Goal: Task Accomplishment & Management: Complete application form

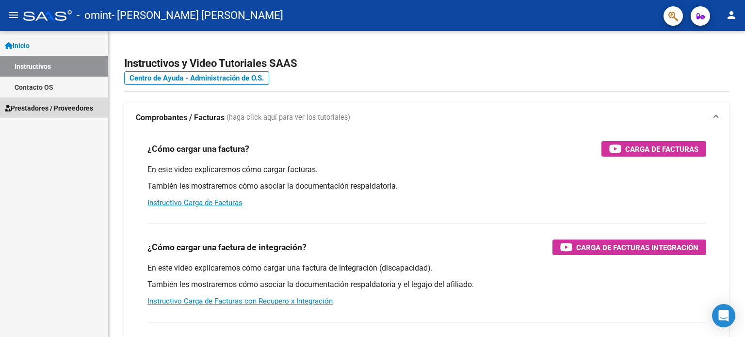
click at [56, 107] on span "Prestadores / Proveedores" at bounding box center [49, 108] width 88 height 11
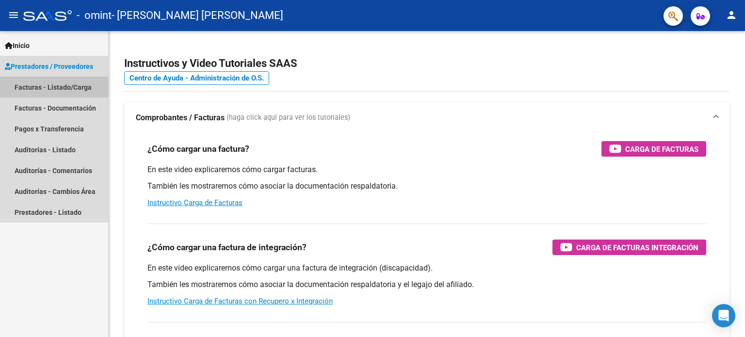
click at [52, 87] on link "Facturas - Listado/Carga" at bounding box center [54, 87] width 108 height 21
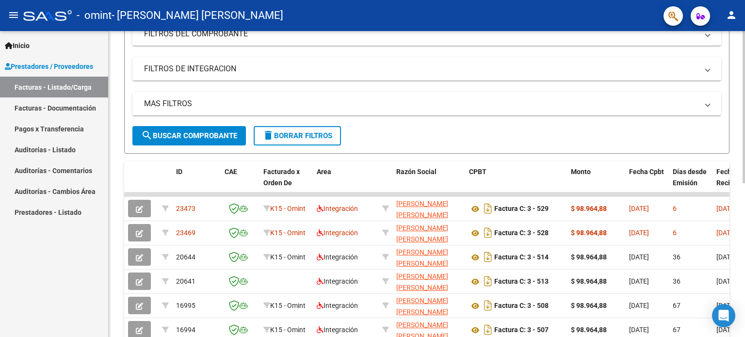
scroll to position [160, 0]
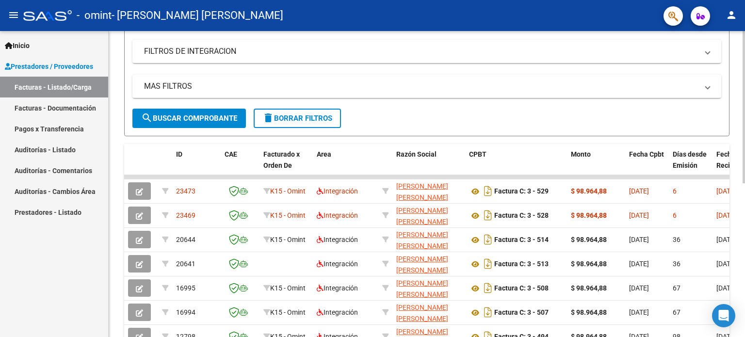
click at [743, 136] on div at bounding box center [744, 188] width 2 height 152
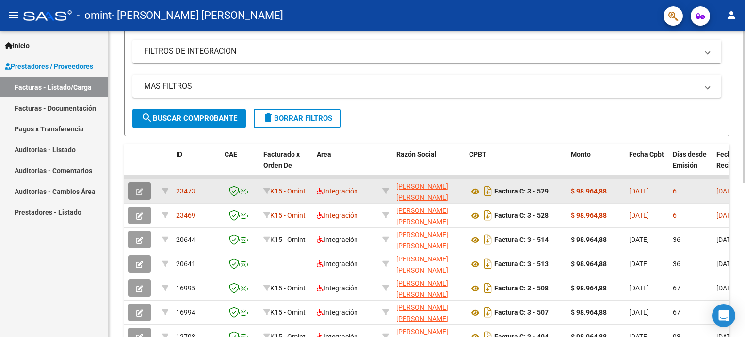
click at [136, 192] on icon "button" at bounding box center [139, 191] width 7 height 7
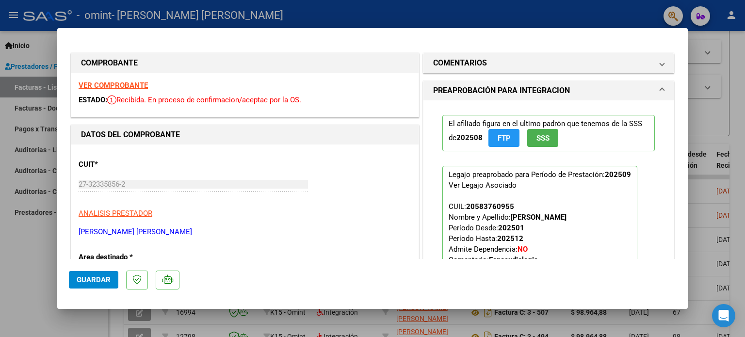
click at [736, 73] on div at bounding box center [372, 168] width 745 height 337
type input "$ 0,00"
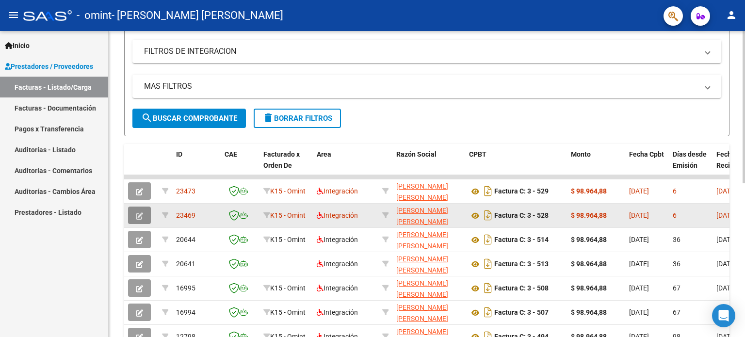
click at [142, 218] on icon "button" at bounding box center [139, 216] width 7 height 7
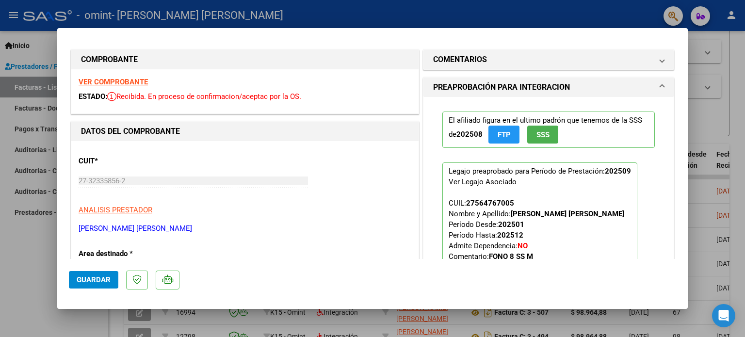
scroll to position [0, 0]
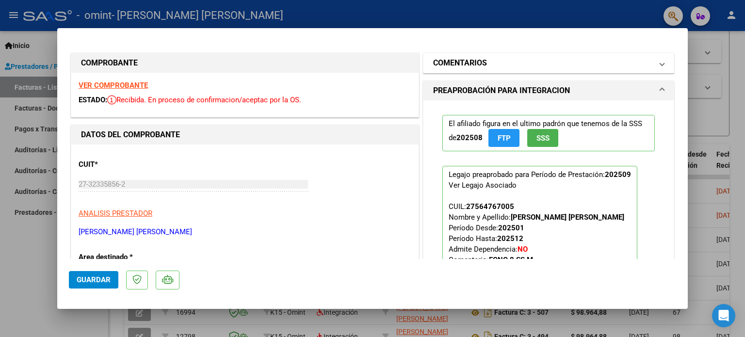
click at [657, 66] on mat-expansion-panel-header "COMENTARIOS" at bounding box center [549, 62] width 250 height 19
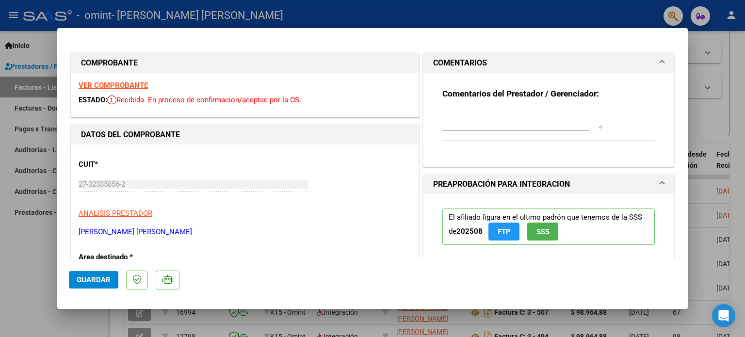
scroll to position [3, 0]
